Goal: Task Accomplishment & Management: Use online tool/utility

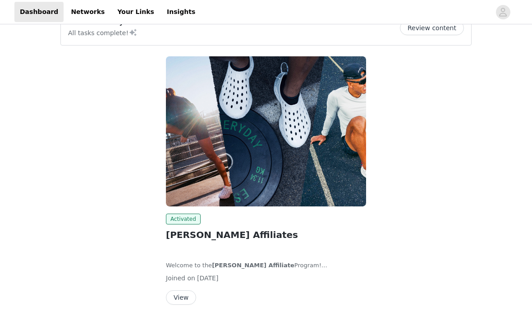
scroll to position [23, 0]
click at [182, 296] on button "View" at bounding box center [181, 298] width 30 height 14
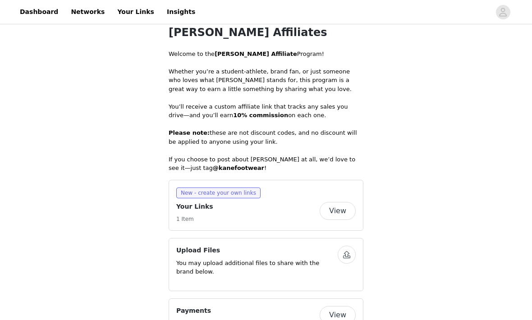
scroll to position [176, 0]
click at [263, 212] on button "View" at bounding box center [337, 211] width 36 height 18
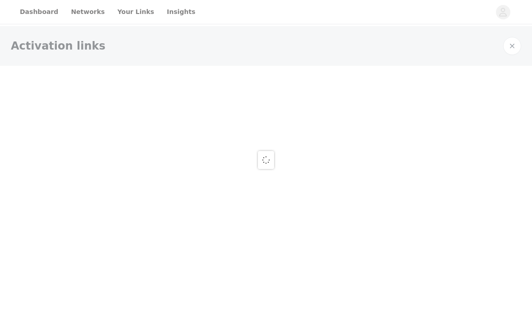
select select "12"
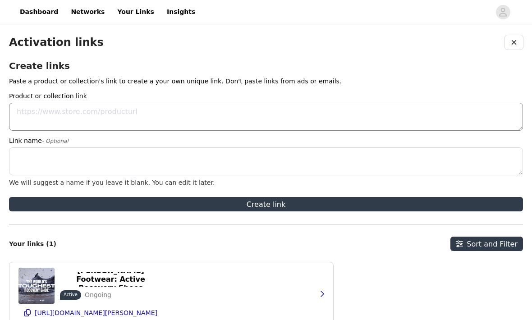
click at [101, 115] on textarea "Product or collection link" at bounding box center [266, 117] width 514 height 28
click at [82, 162] on textarea "Link name - Optional" at bounding box center [266, 161] width 514 height 28
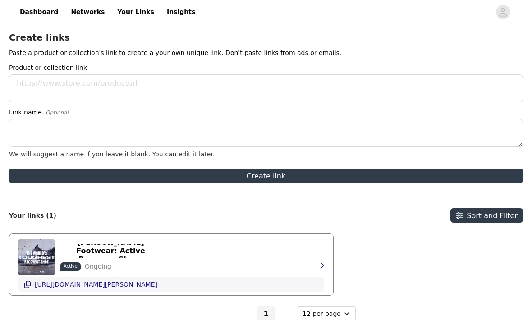
click at [130, 286] on p "[URL][DOMAIN_NAME][PERSON_NAME]" at bounding box center [96, 284] width 123 height 7
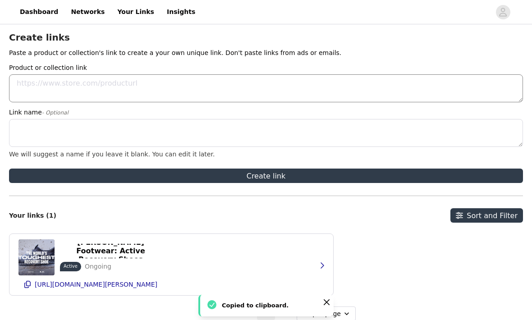
click at [162, 79] on textarea "Product or collection link" at bounding box center [266, 88] width 514 height 28
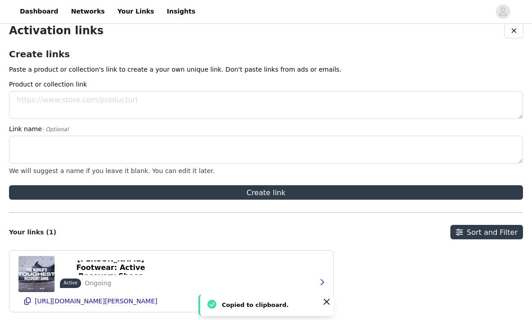
scroll to position [0, 0]
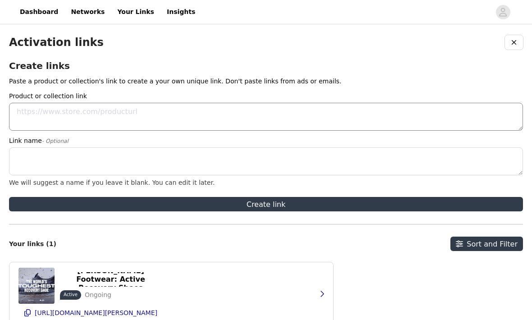
paste textarea "[URL][DOMAIN_NAME]"
type textarea "[URL][DOMAIN_NAME]"
click at [117, 172] on textarea "Link name - Optional" at bounding box center [266, 161] width 514 height 28
type textarea "L"
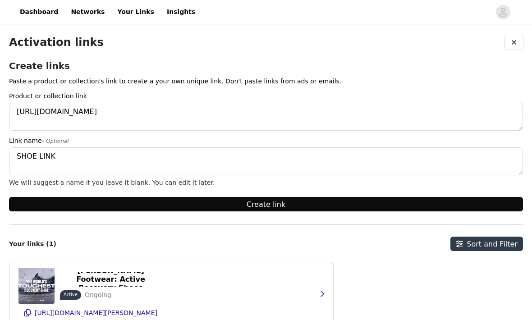
type textarea "SHOE LINK"
click at [122, 207] on button "Create link" at bounding box center [266, 204] width 514 height 14
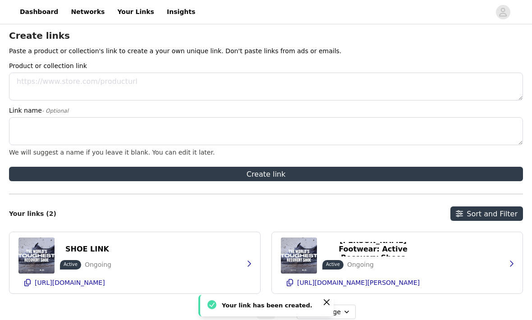
scroll to position [35, 0]
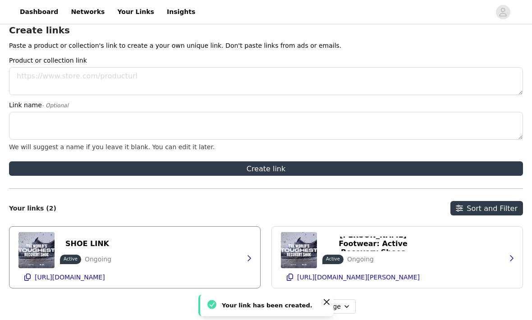
click at [123, 243] on div "SHOE LINK Active Ongoing [URL][DOMAIN_NAME]" at bounding box center [134, 257] width 232 height 61
click at [241, 255] on button "button" at bounding box center [249, 258] width 18 height 14
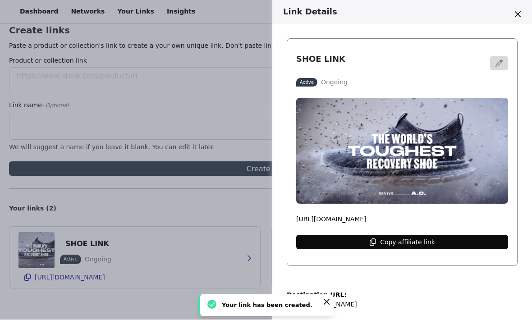
click at [263, 242] on button "Copy affiliate link" at bounding box center [402, 242] width 212 height 14
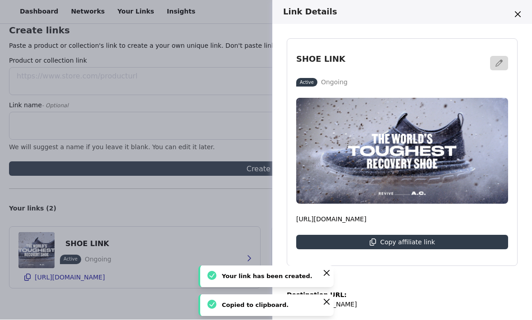
drag, startPoint x: 280, startPoint y: 349, endPoint x: 0, endPoint y: -36, distance: 476.2
click at [263, 319] on div "SHOE LINK Active Ongoing [URL][DOMAIN_NAME] Copy affiliate link Destination URL…" at bounding box center [401, 172] width 259 height 296
